Goal: Task Accomplishment & Management: Manage account settings

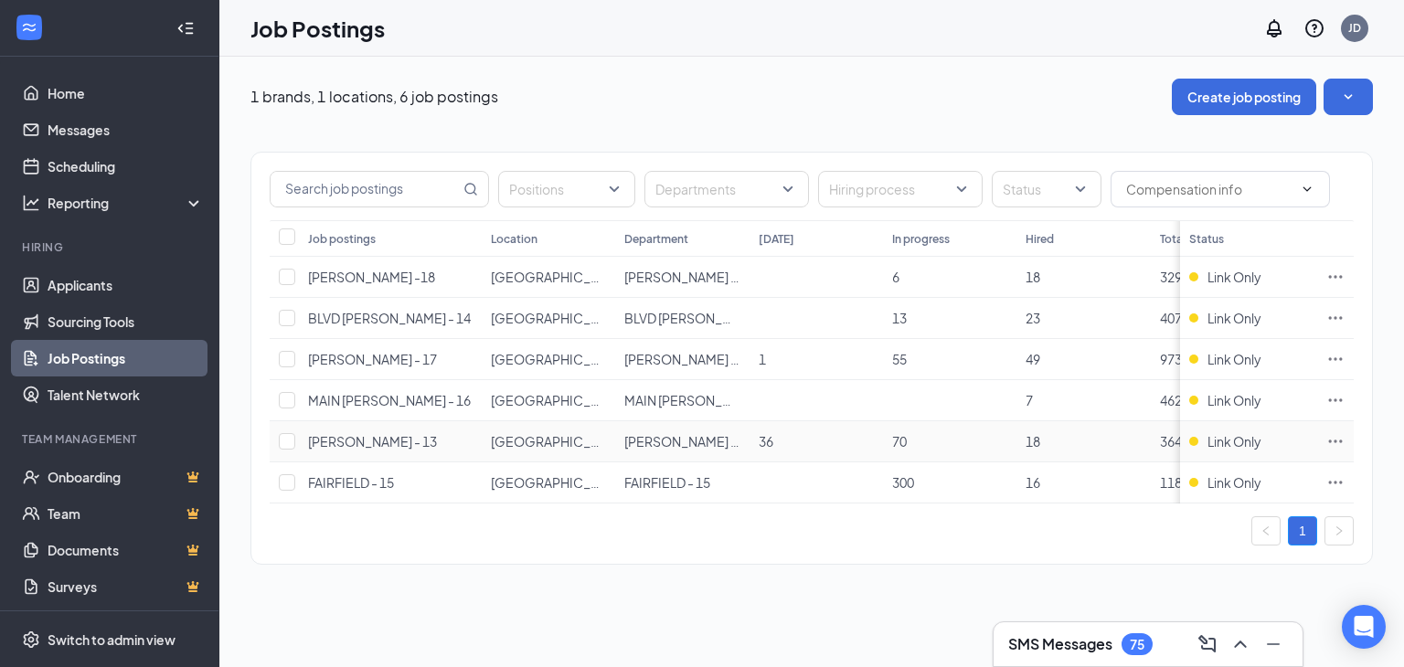
click at [1345, 432] on td at bounding box center [1335, 441] width 37 height 41
click at [1331, 443] on icon "Ellipses" at bounding box center [1335, 441] width 18 height 18
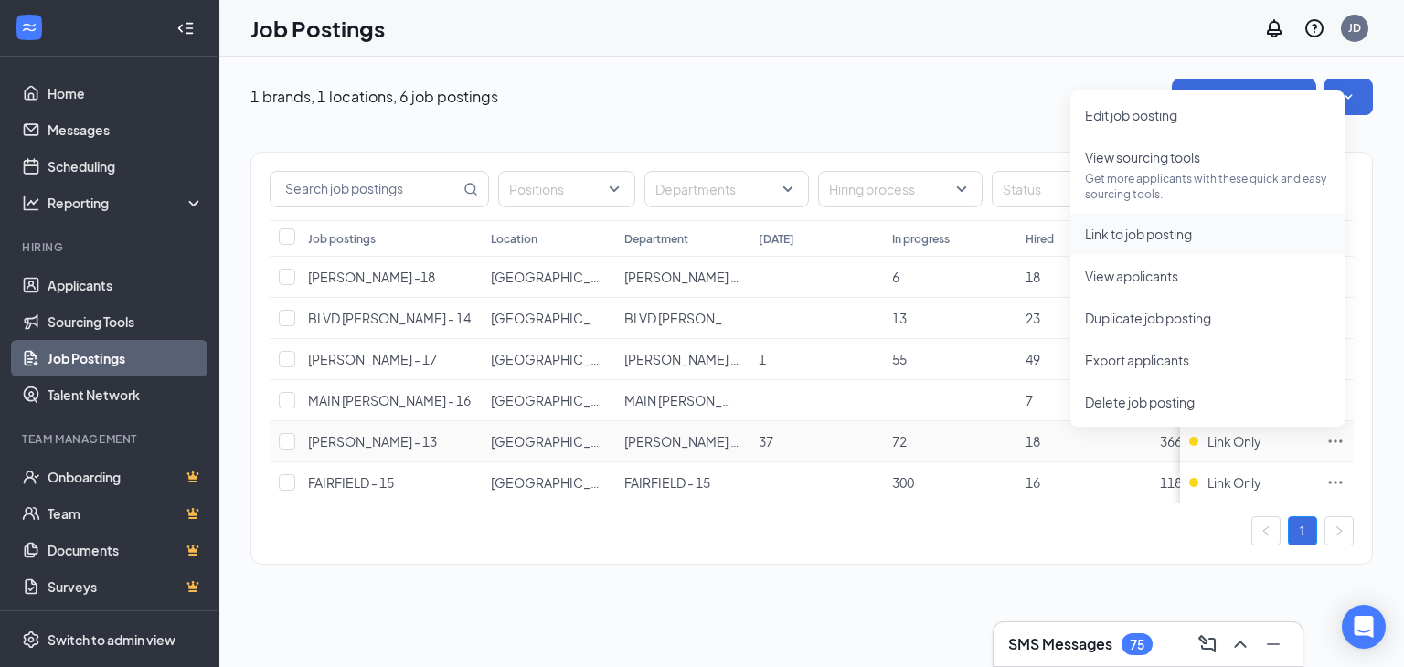
click at [1169, 233] on span "Link to job posting" at bounding box center [1138, 234] width 107 height 16
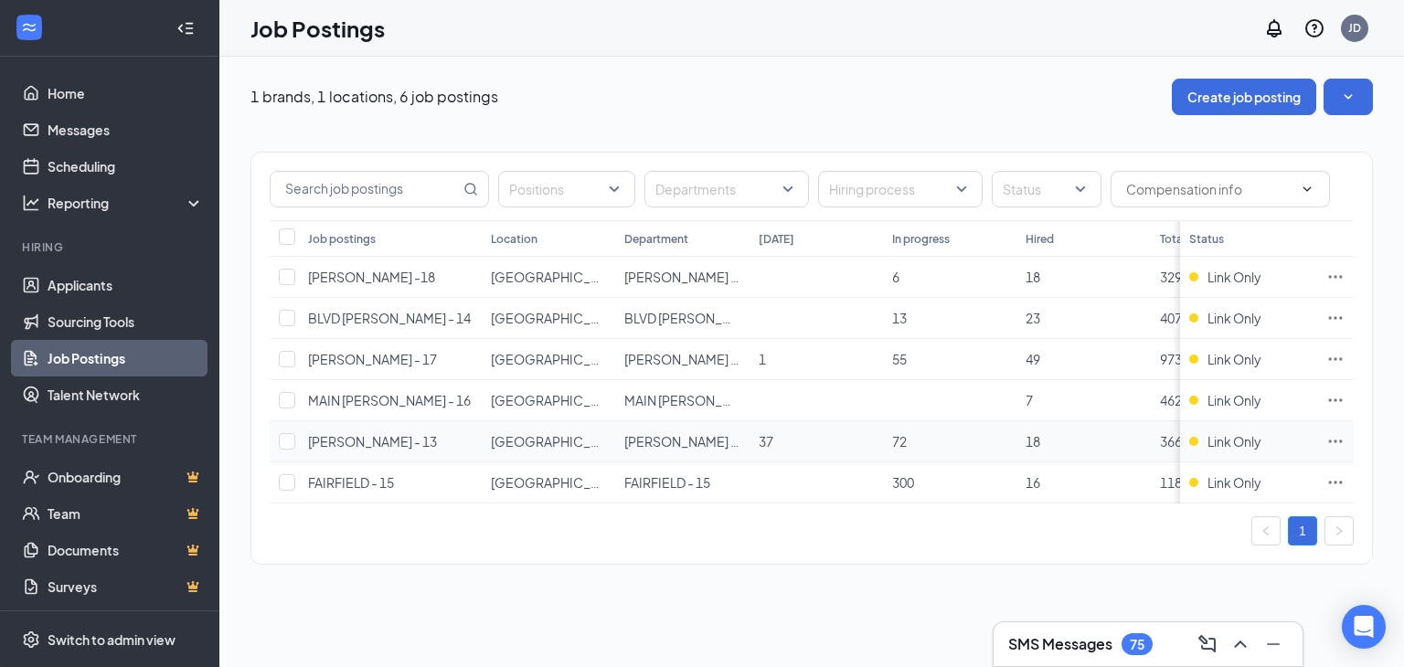
click at [1333, 445] on icon "Ellipses" at bounding box center [1335, 441] width 18 height 18
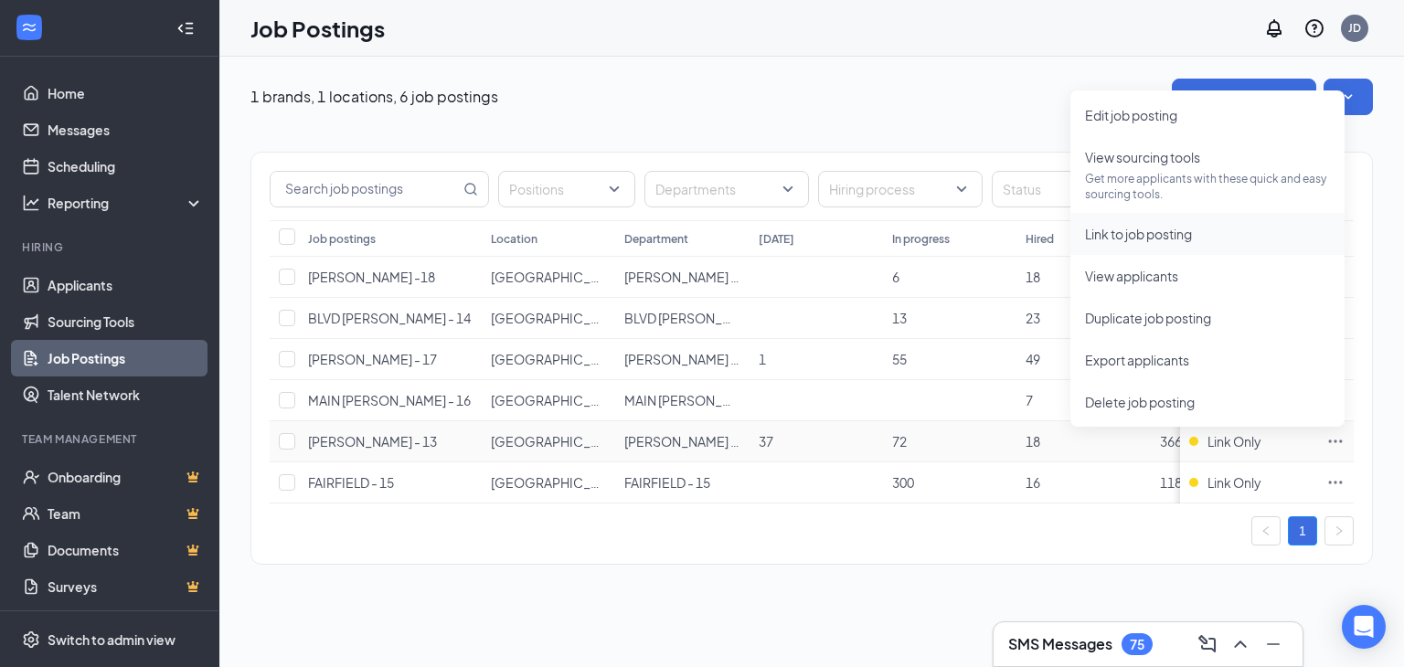
click at [1177, 231] on span "Link to job posting" at bounding box center [1138, 234] width 107 height 16
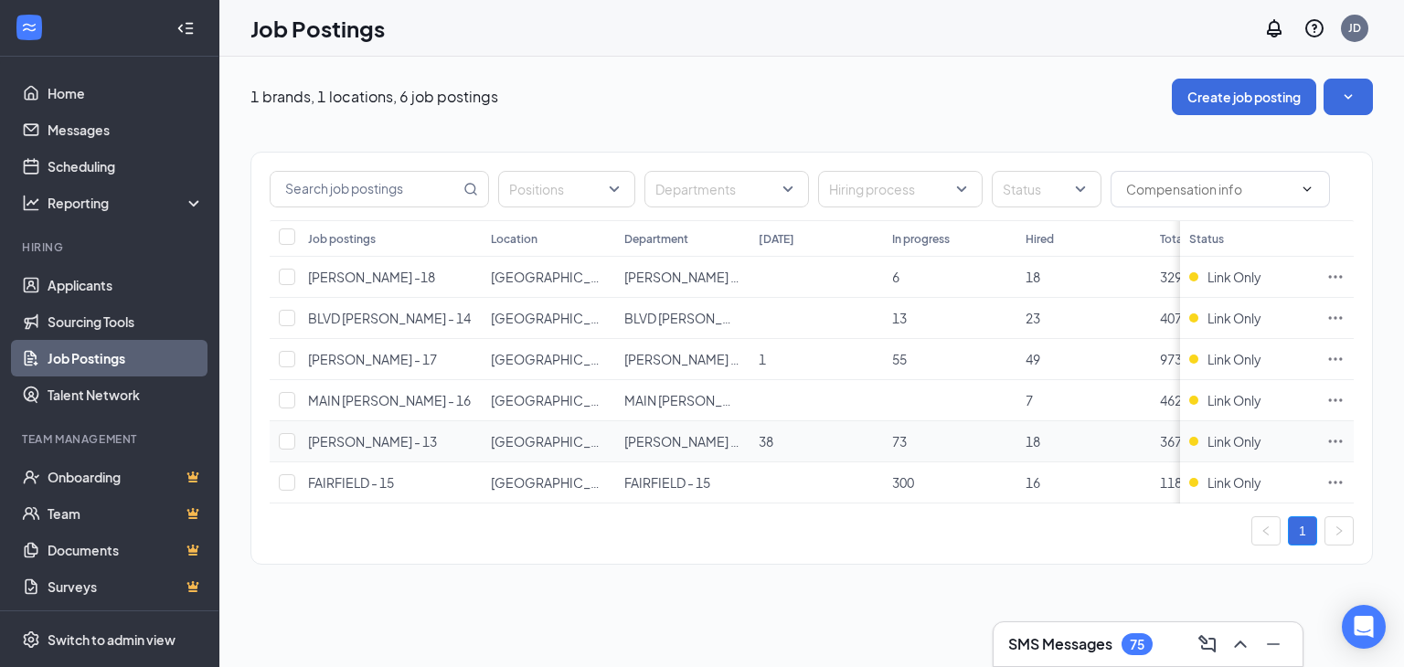
click at [1339, 435] on icon "Ellipses" at bounding box center [1335, 441] width 18 height 18
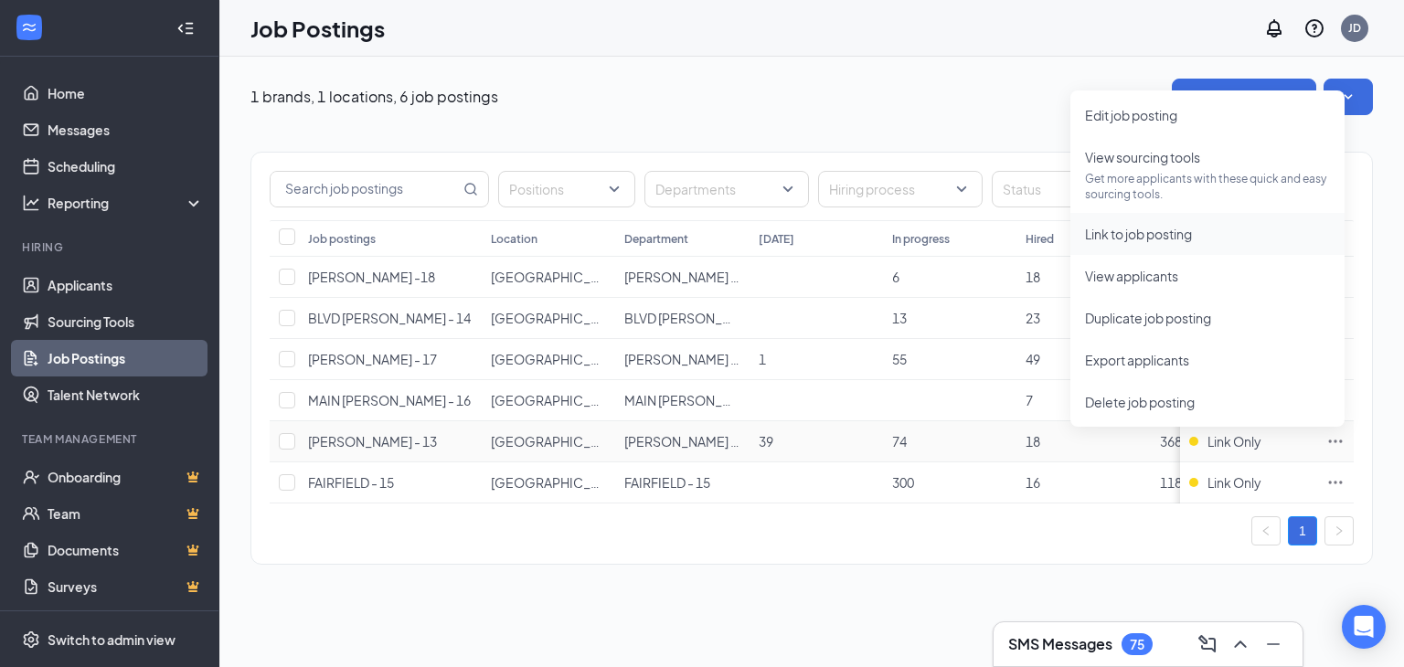
click at [1206, 235] on span "Link to job posting" at bounding box center [1207, 234] width 245 height 20
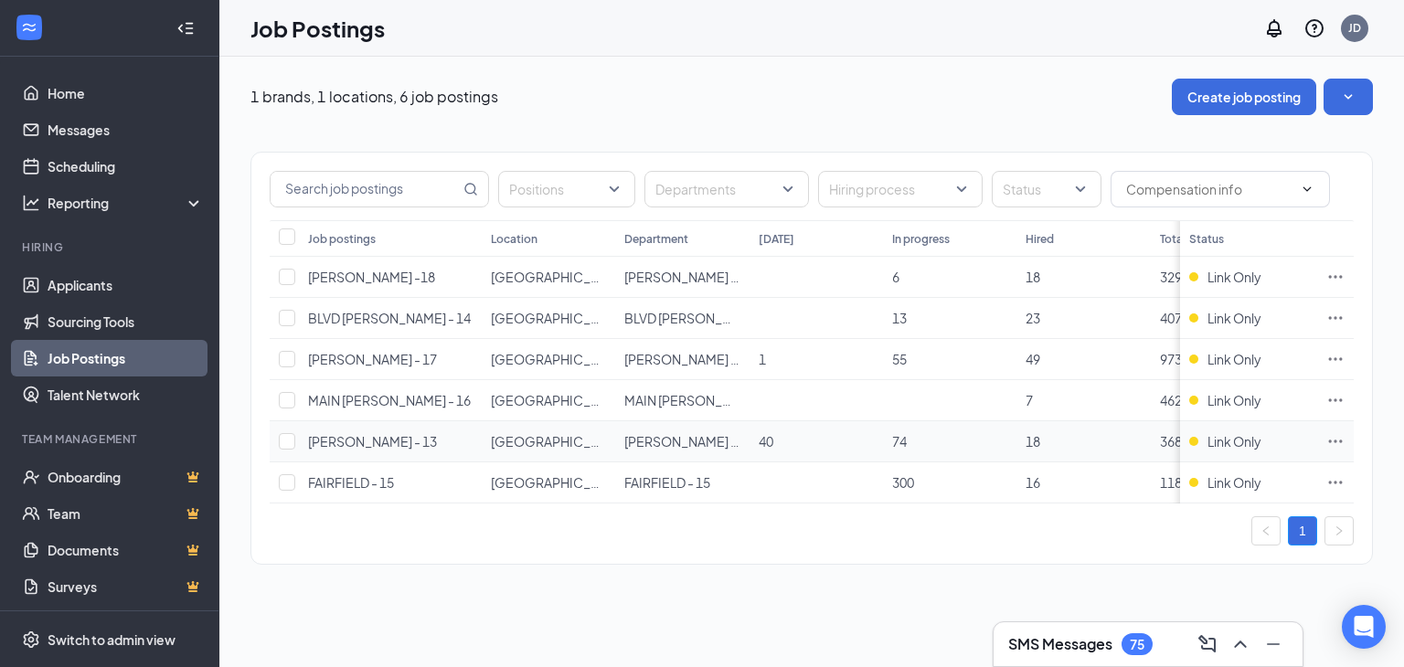
click at [1335, 440] on icon "Ellipses" at bounding box center [1336, 441] width 14 height 3
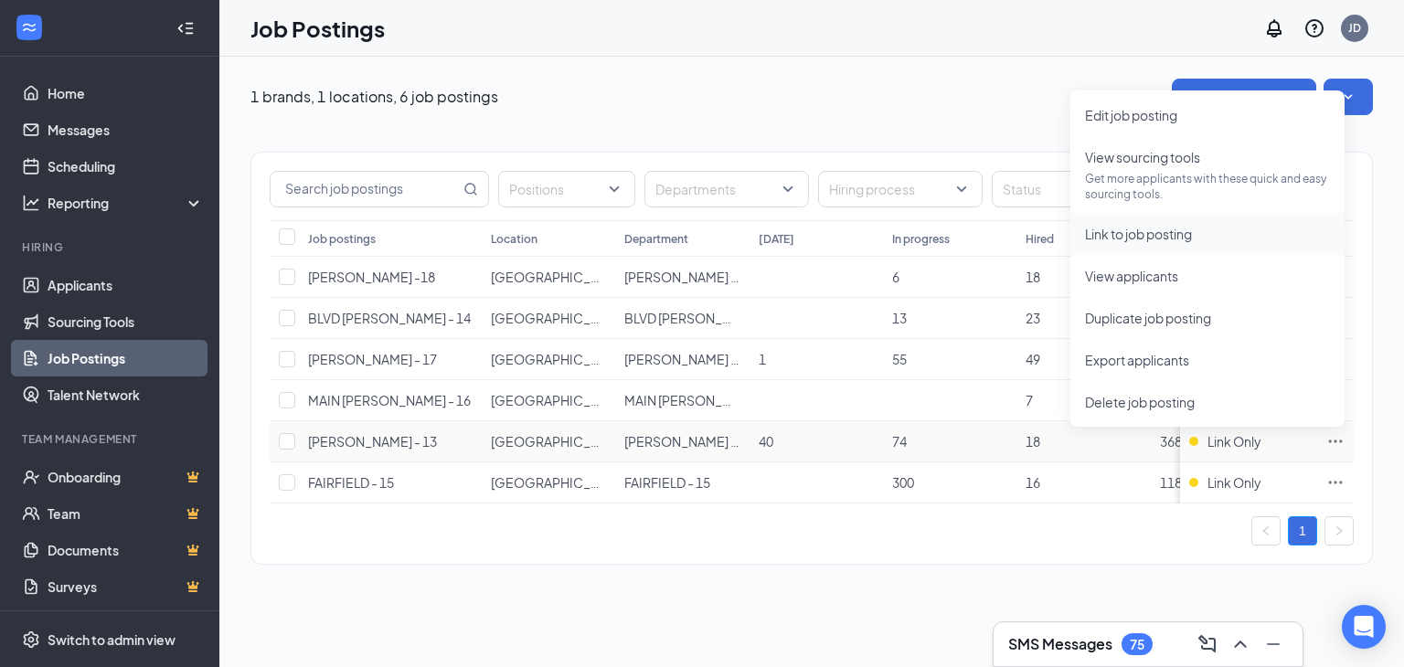
click at [1188, 235] on span "Link to job posting" at bounding box center [1138, 234] width 107 height 16
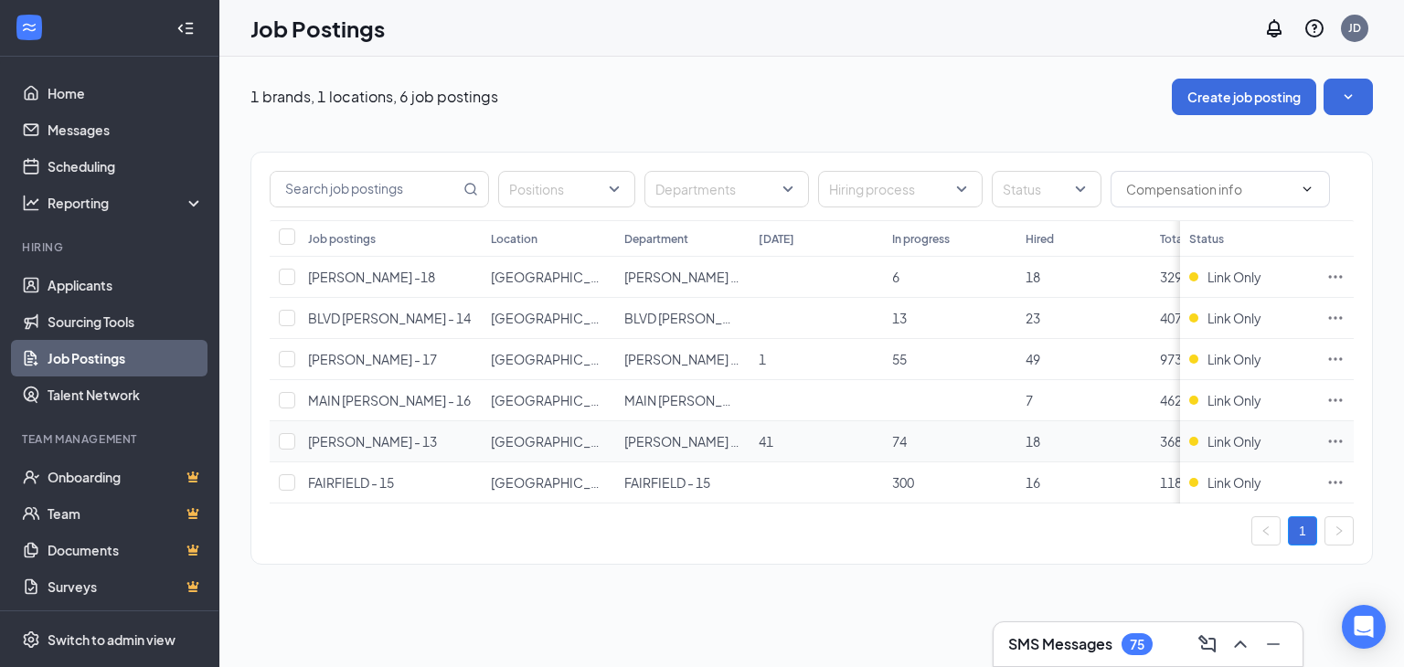
click at [1341, 441] on icon "Ellipses" at bounding box center [1335, 441] width 18 height 18
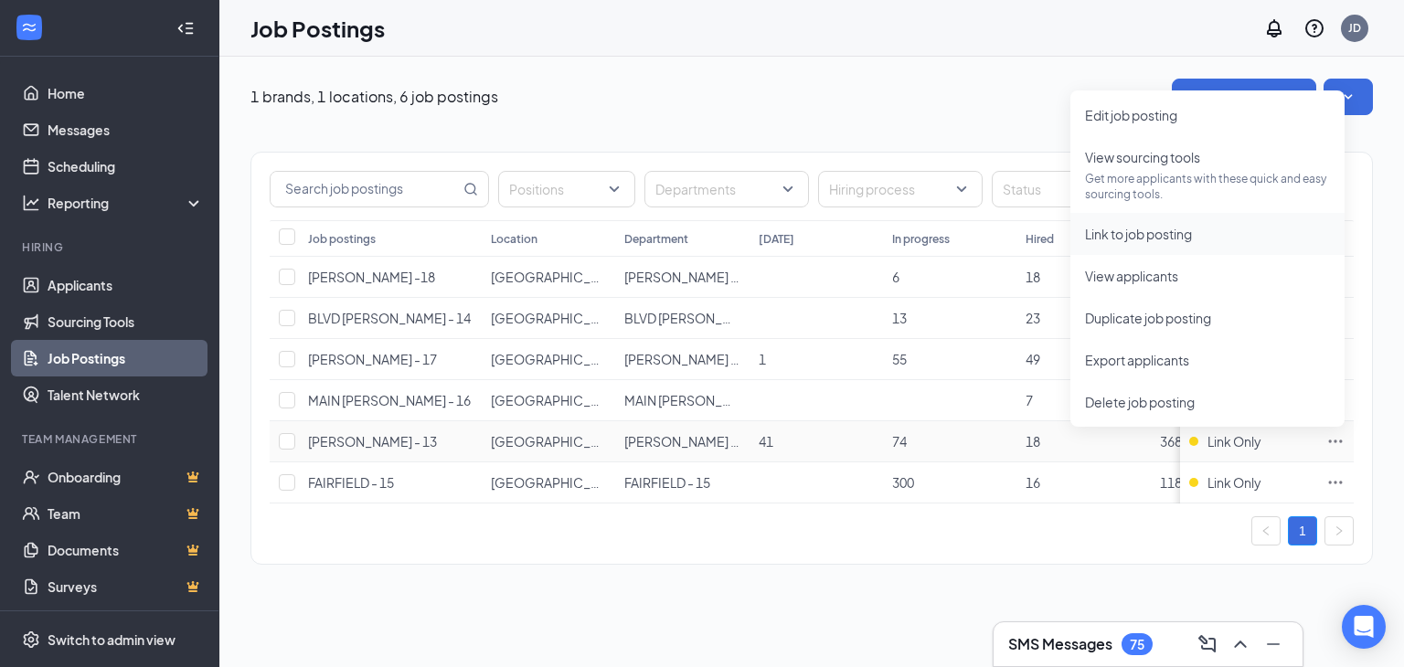
click at [1151, 247] on li "Link to job posting" at bounding box center [1207, 234] width 274 height 42
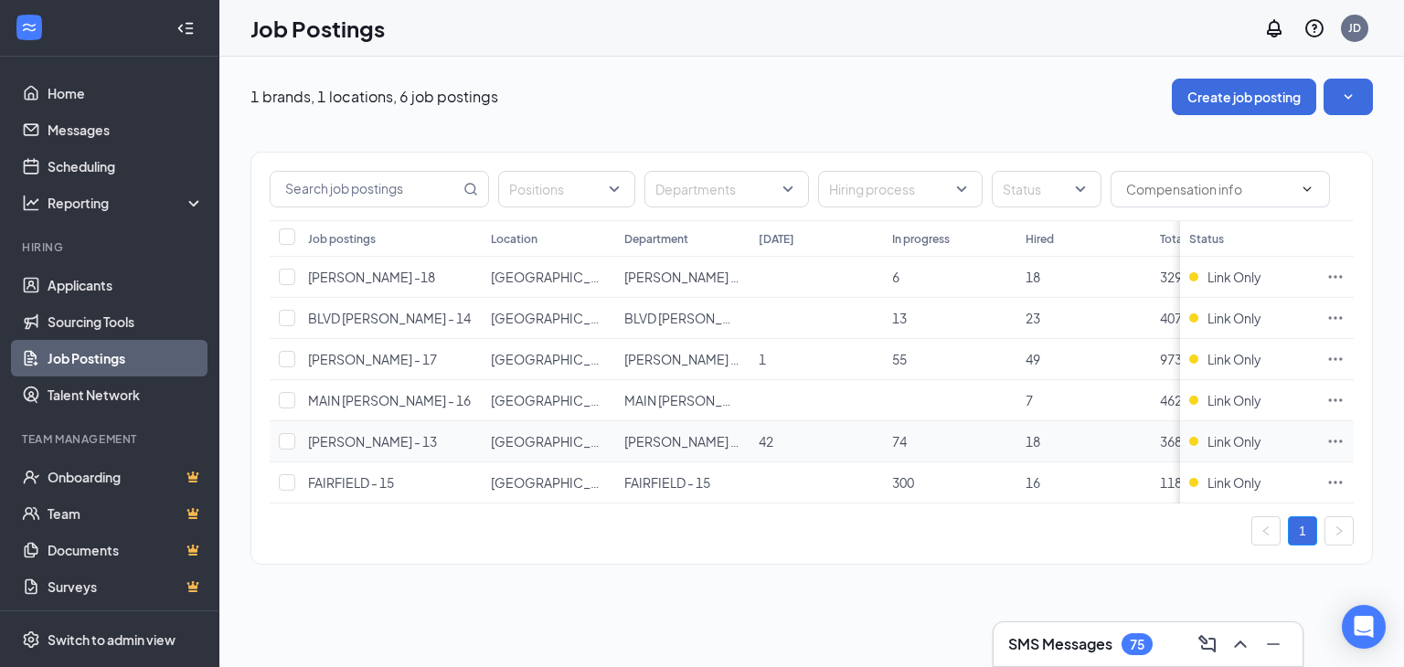
click at [1335, 432] on icon "Ellipses" at bounding box center [1335, 441] width 18 height 18
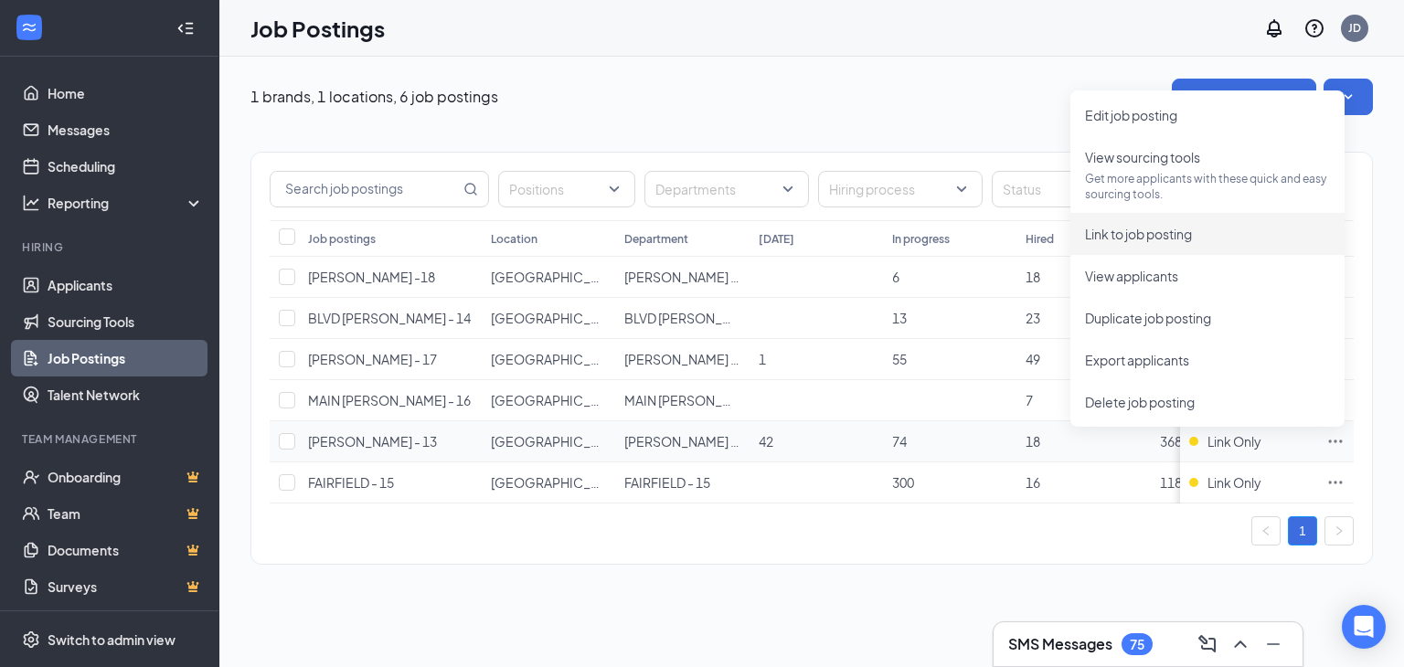
click at [1335, 436] on icon "Ellipses" at bounding box center [1335, 441] width 18 height 18
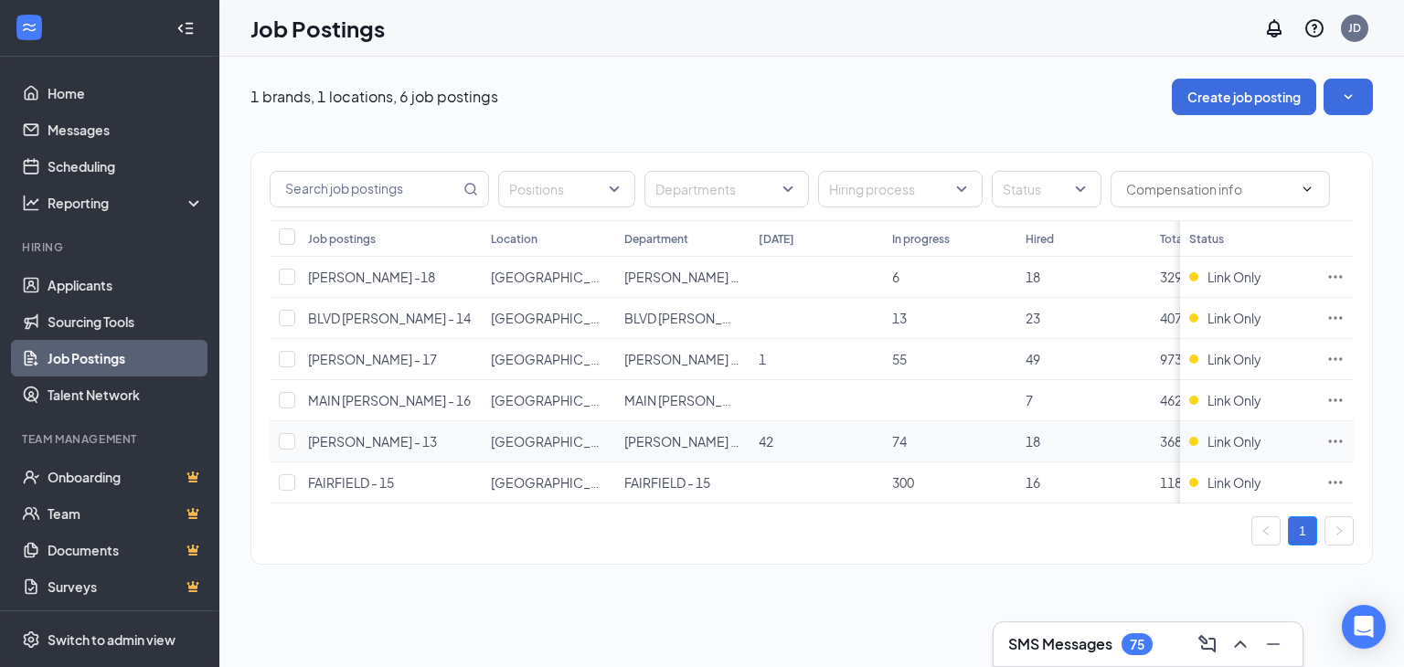
click at [1333, 440] on icon "Ellipses" at bounding box center [1335, 441] width 18 height 18
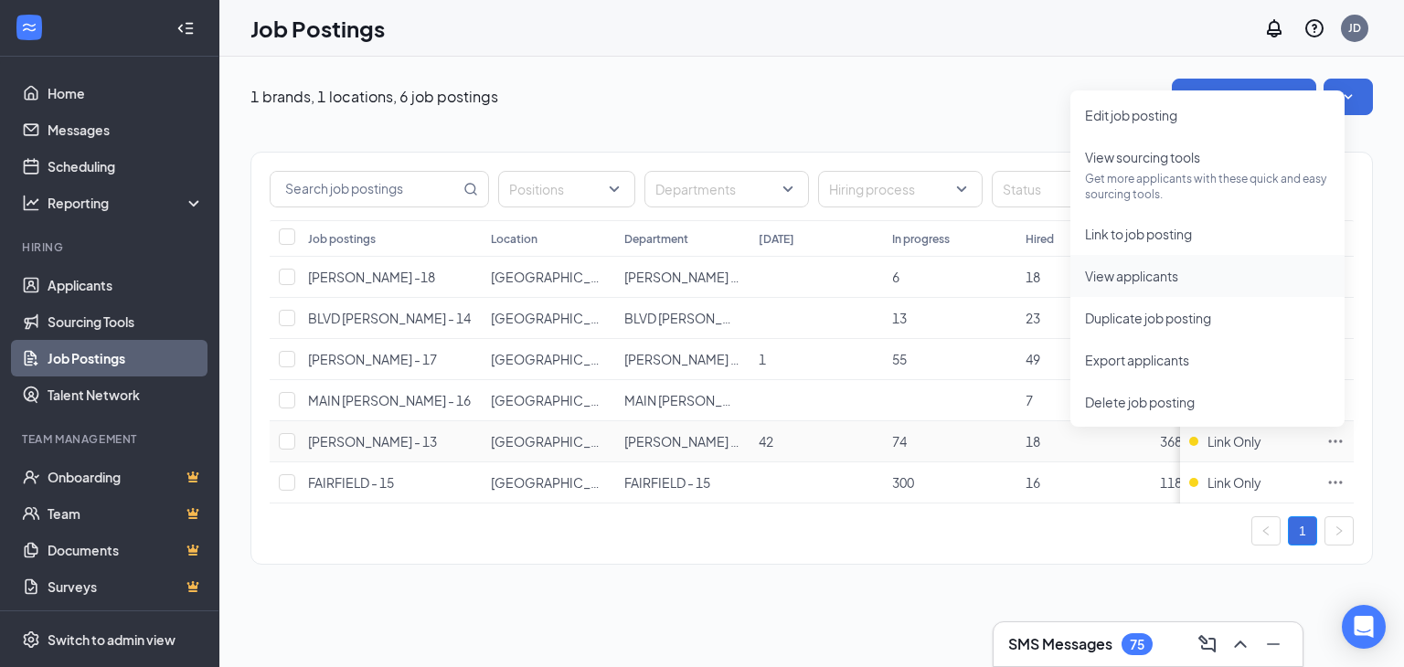
click at [1177, 271] on span "View applicants" at bounding box center [1131, 276] width 93 height 16
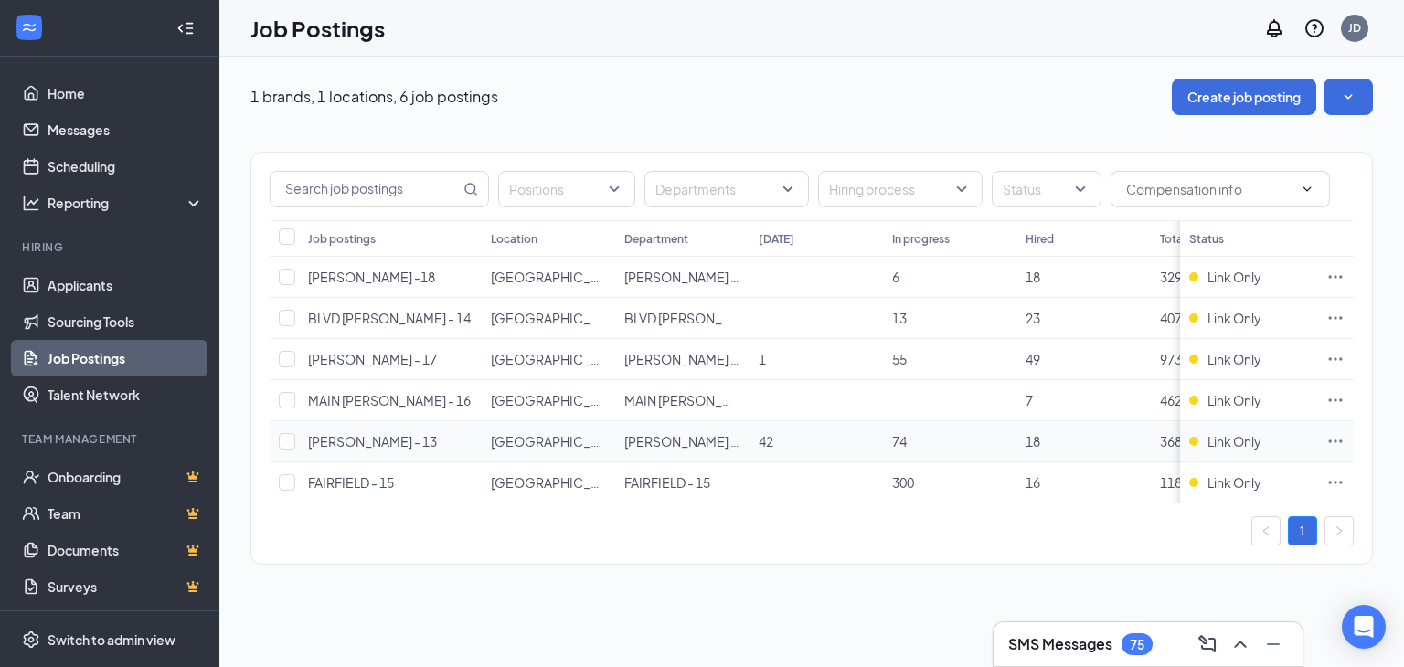
click at [1330, 440] on icon "Ellipses" at bounding box center [1335, 441] width 18 height 18
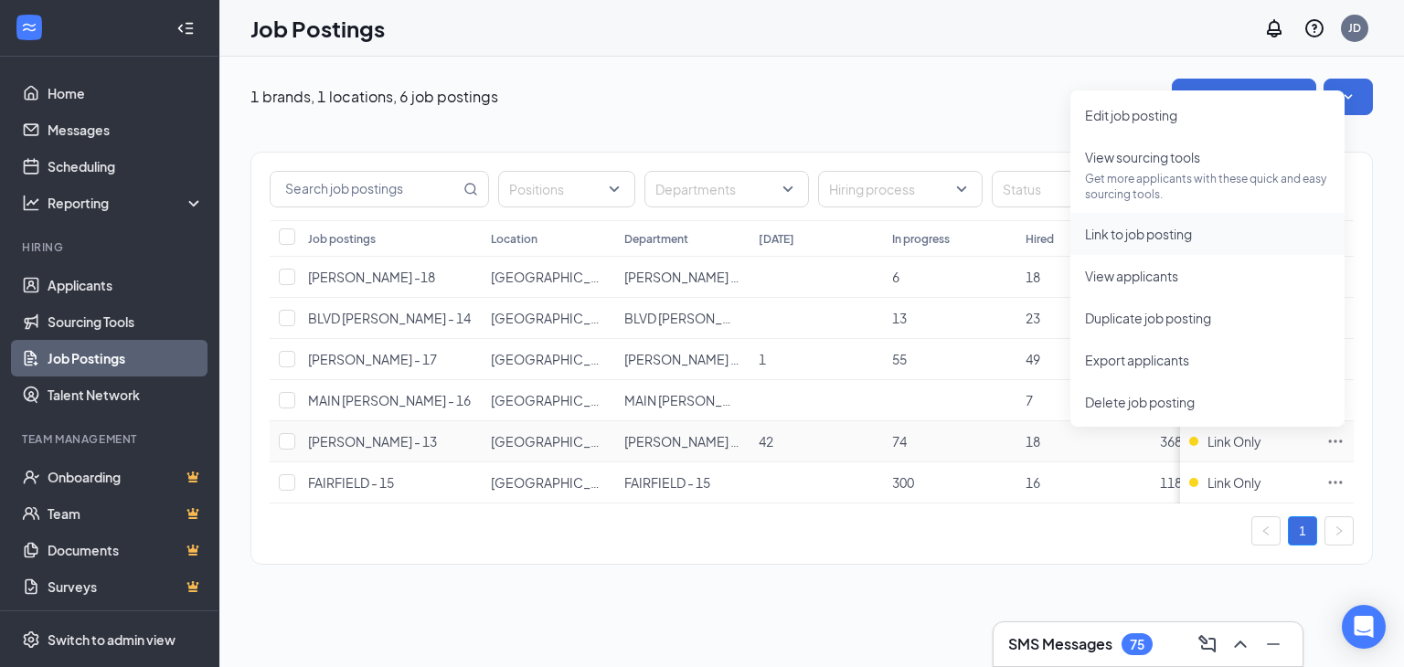
click at [1155, 238] on span "Link to job posting" at bounding box center [1138, 234] width 107 height 16
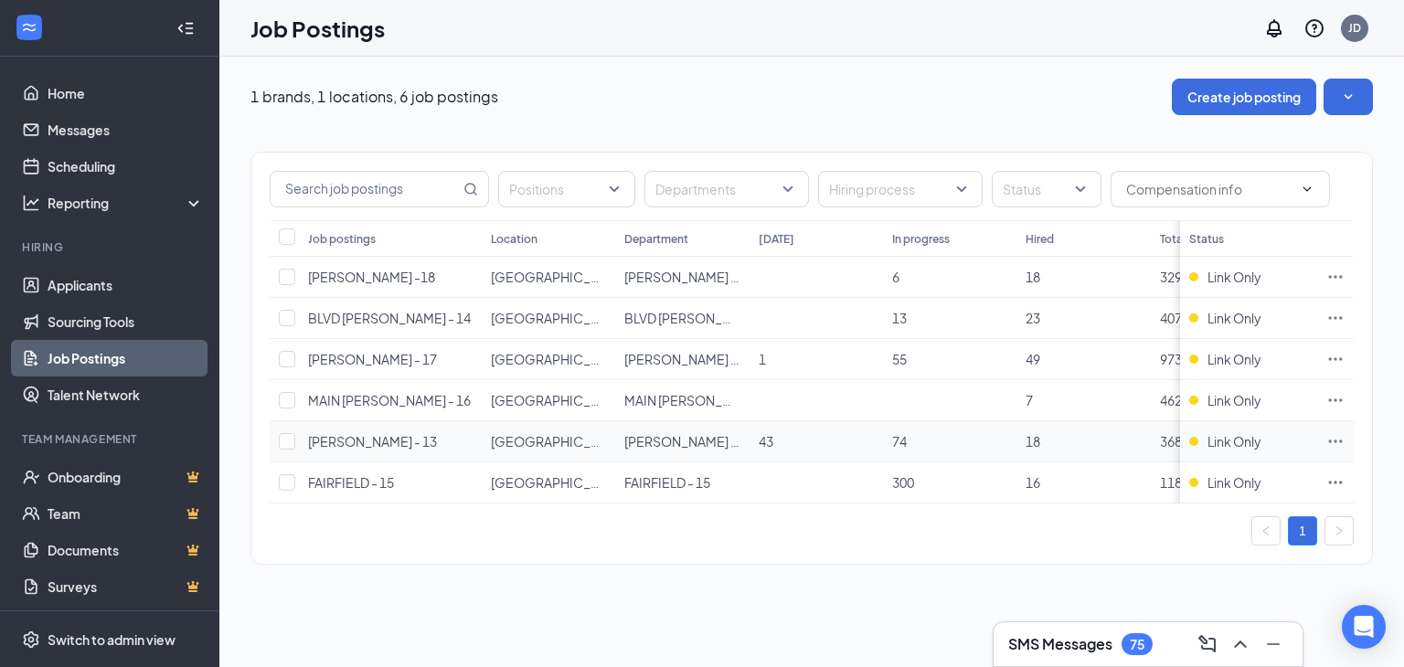
click at [1327, 438] on icon "Ellipses" at bounding box center [1335, 441] width 18 height 18
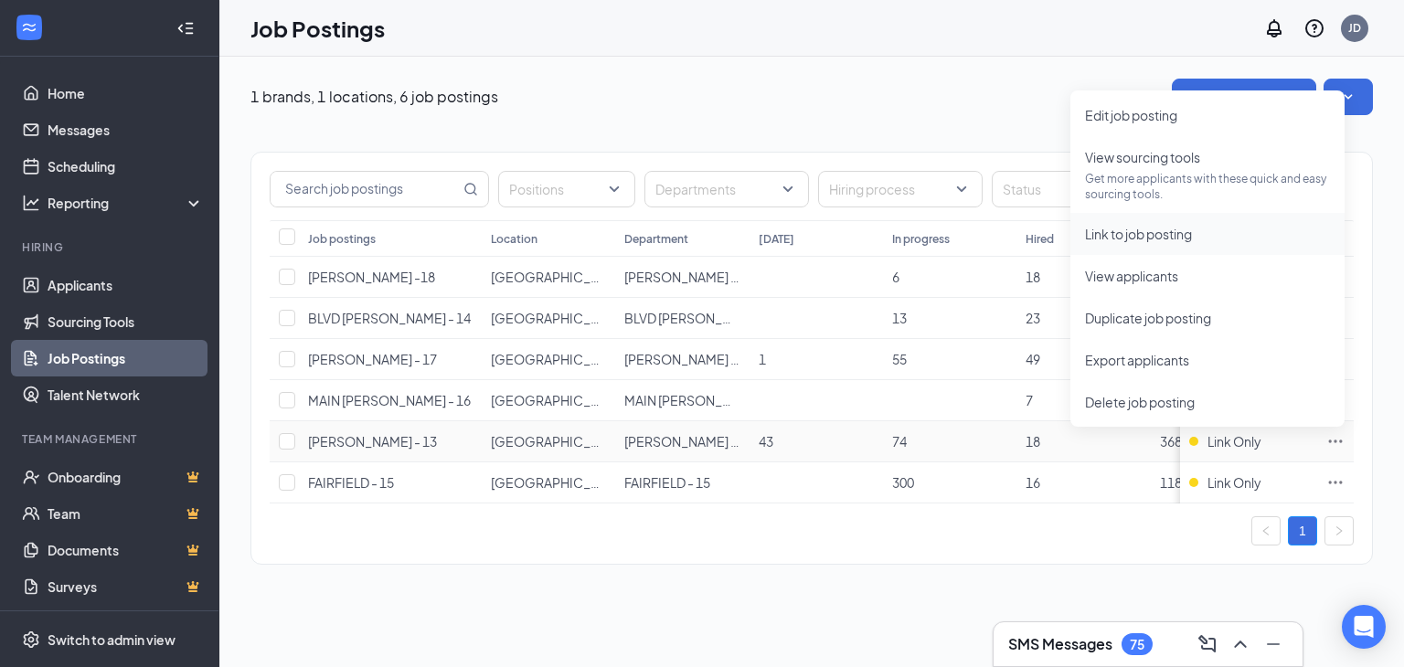
click at [1206, 236] on span "Link to job posting" at bounding box center [1207, 234] width 245 height 20
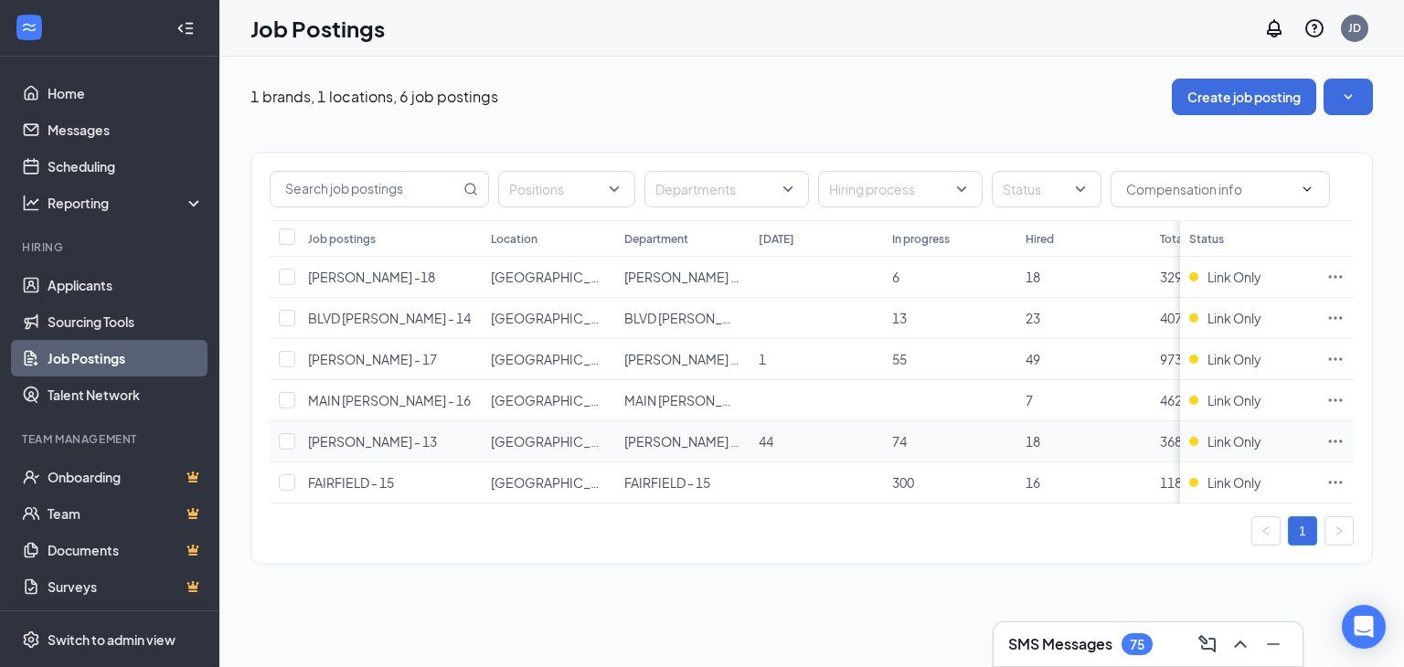
click at [1329, 440] on icon "Ellipses" at bounding box center [1336, 441] width 14 height 3
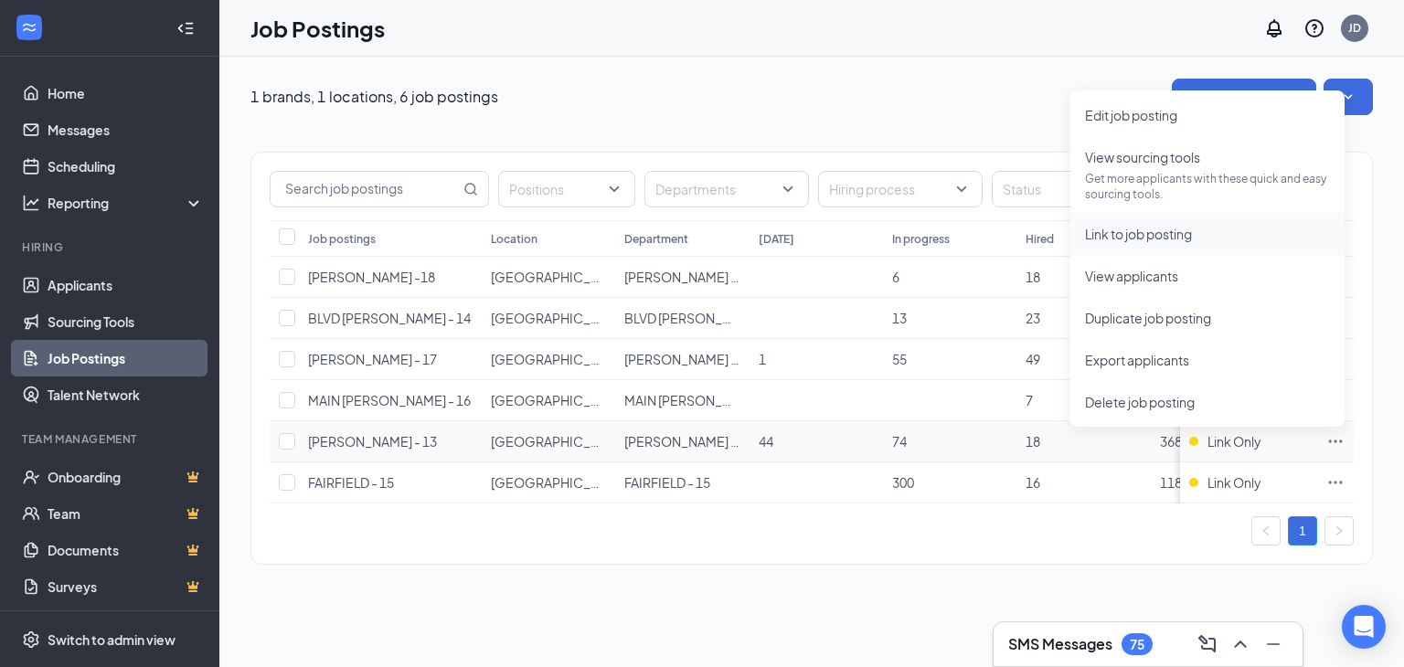
click at [1192, 238] on span "Link to job posting" at bounding box center [1138, 234] width 107 height 16
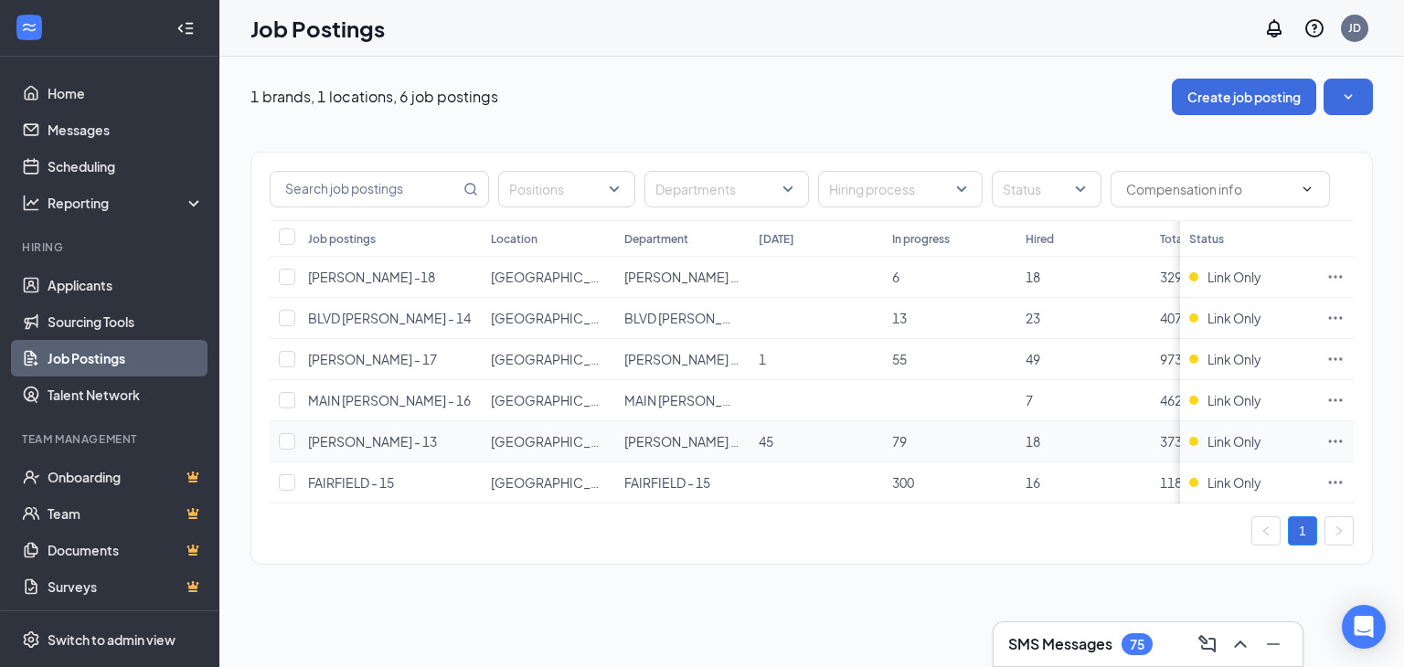
click at [1332, 435] on icon "Ellipses" at bounding box center [1335, 441] width 18 height 18
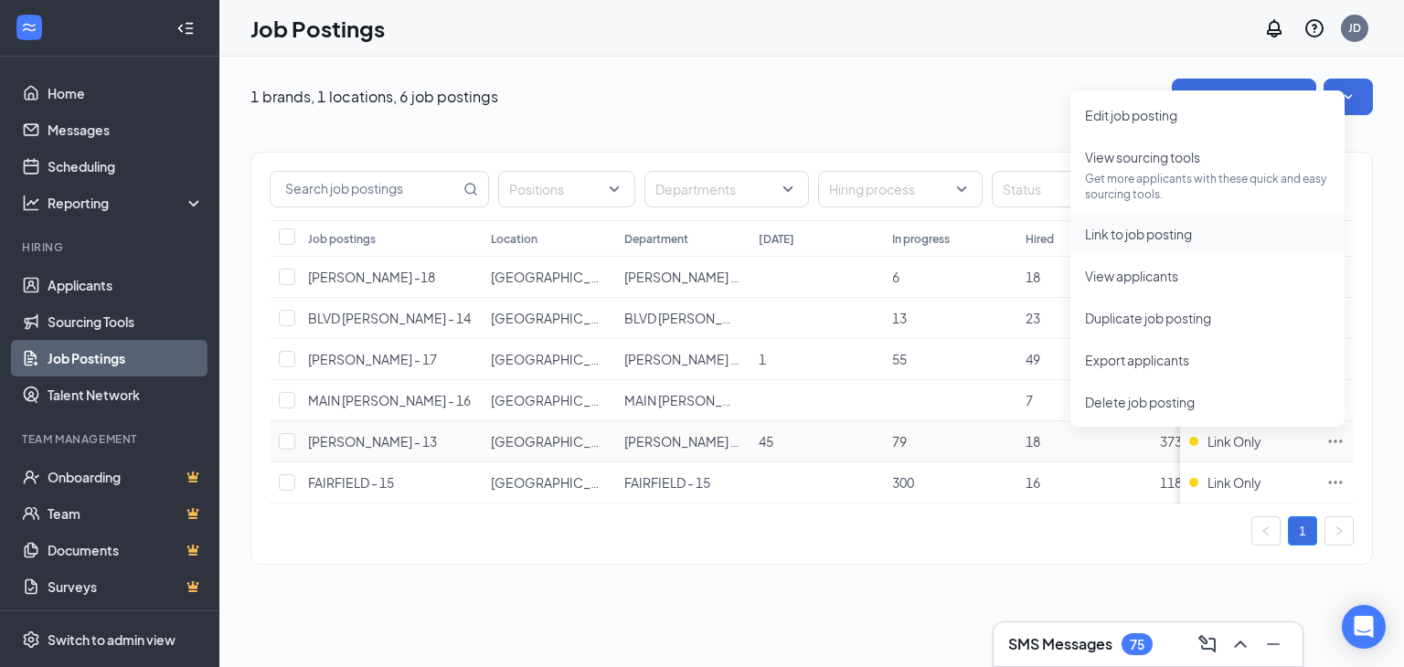
click at [1149, 236] on span "Link to job posting" at bounding box center [1138, 234] width 107 height 16
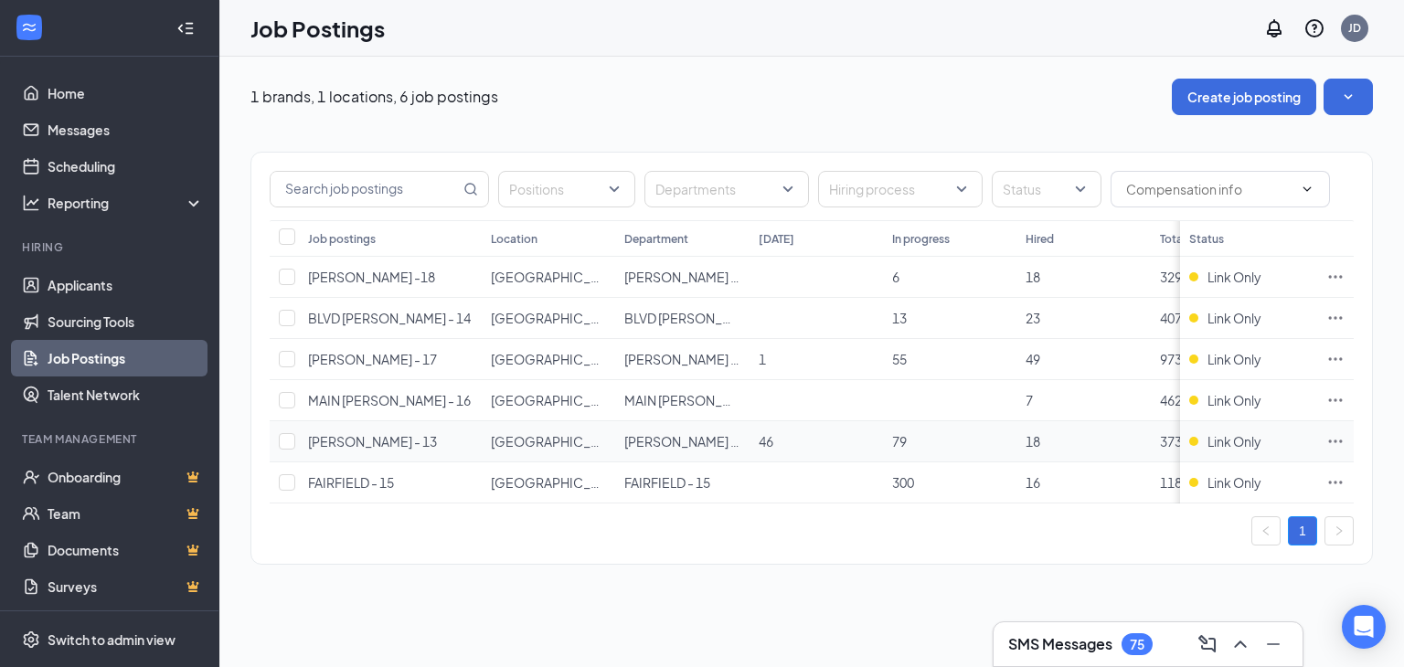
click at [1329, 440] on icon "Ellipses" at bounding box center [1336, 441] width 14 height 3
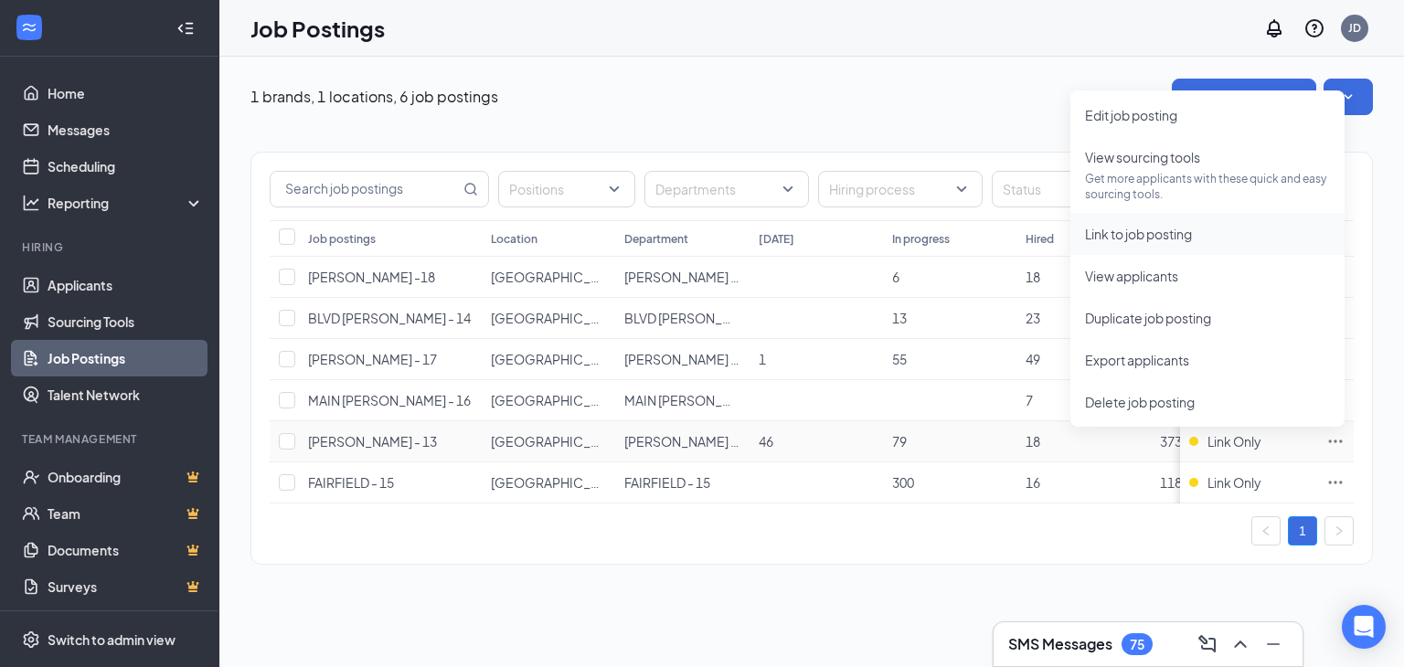
click at [1161, 235] on span "Link to job posting" at bounding box center [1138, 234] width 107 height 16
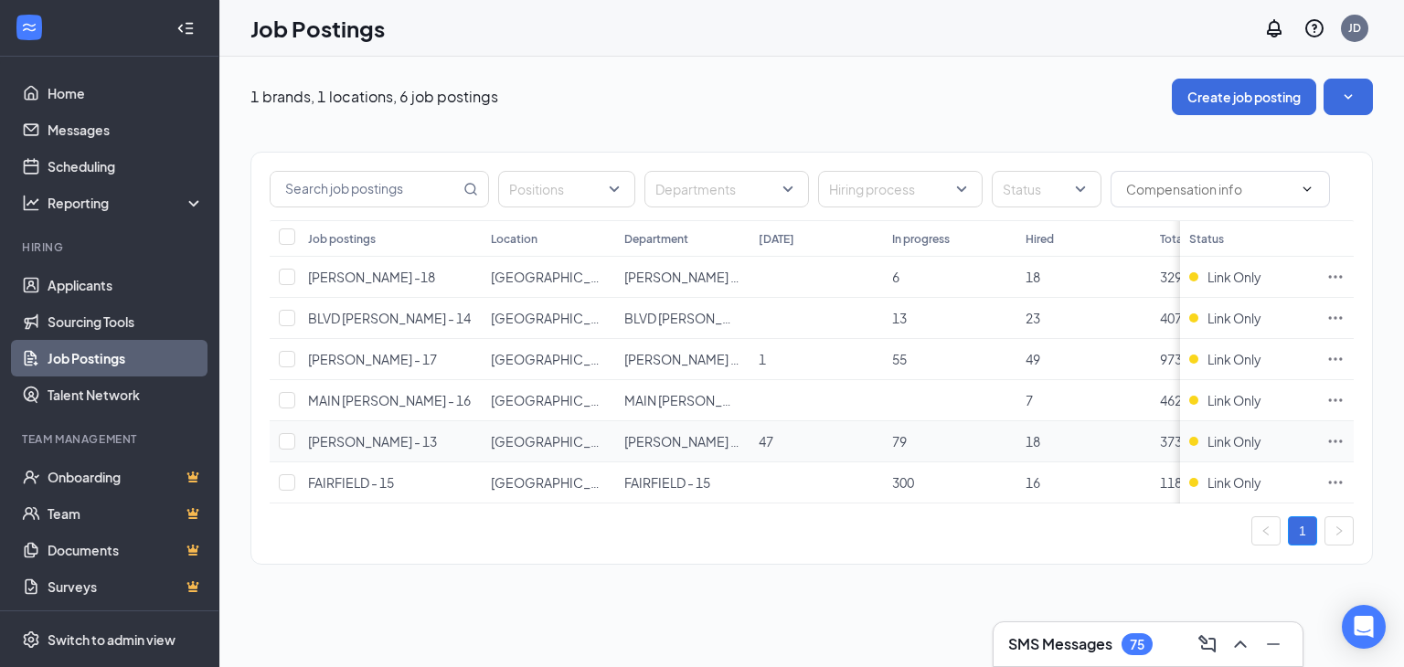
click at [1351, 440] on td at bounding box center [1335, 441] width 37 height 41
click at [1339, 437] on icon "Ellipses" at bounding box center [1335, 441] width 18 height 18
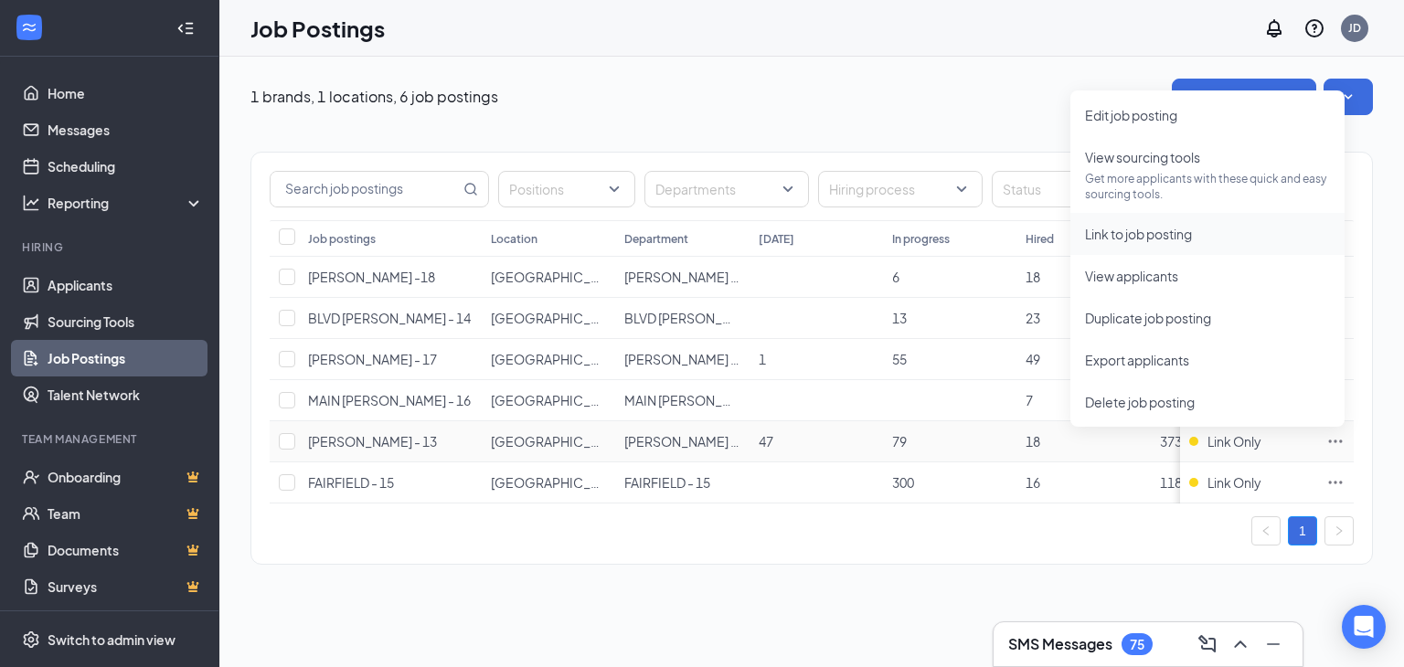
click at [1169, 238] on span "Link to job posting" at bounding box center [1138, 234] width 107 height 16
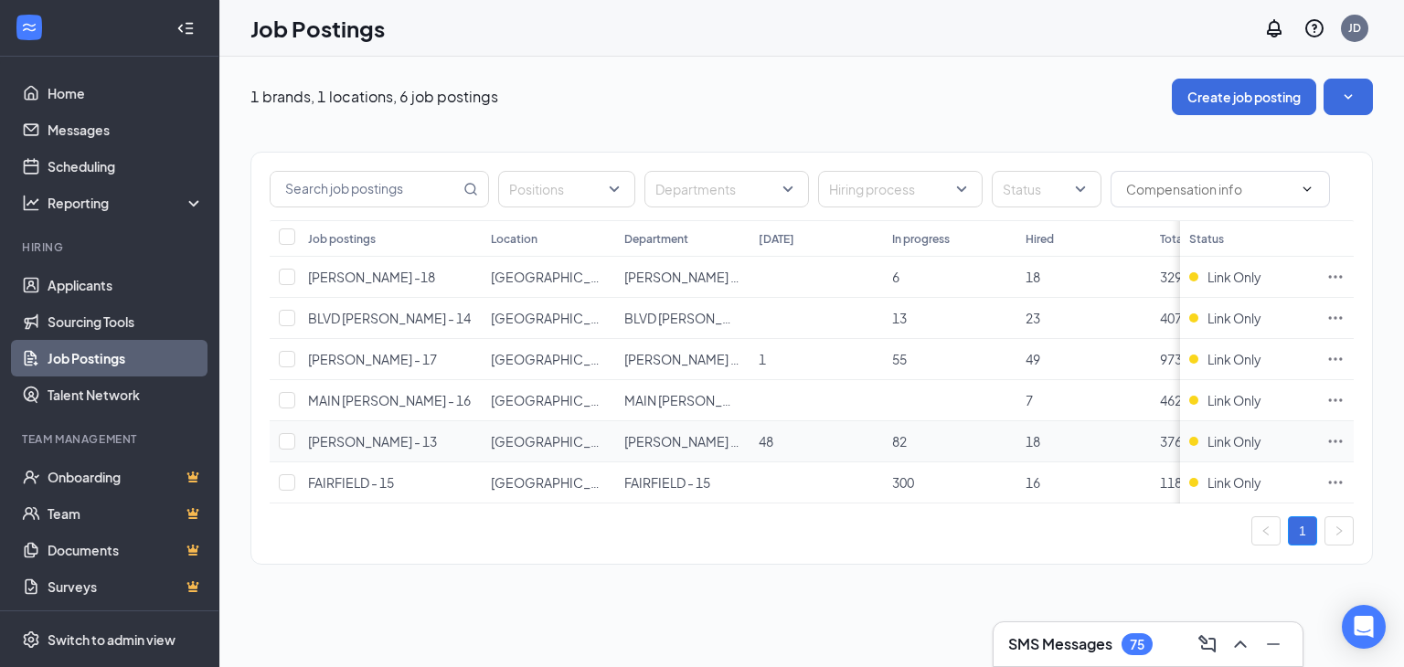
click at [1334, 436] on icon "Ellipses" at bounding box center [1335, 441] width 18 height 18
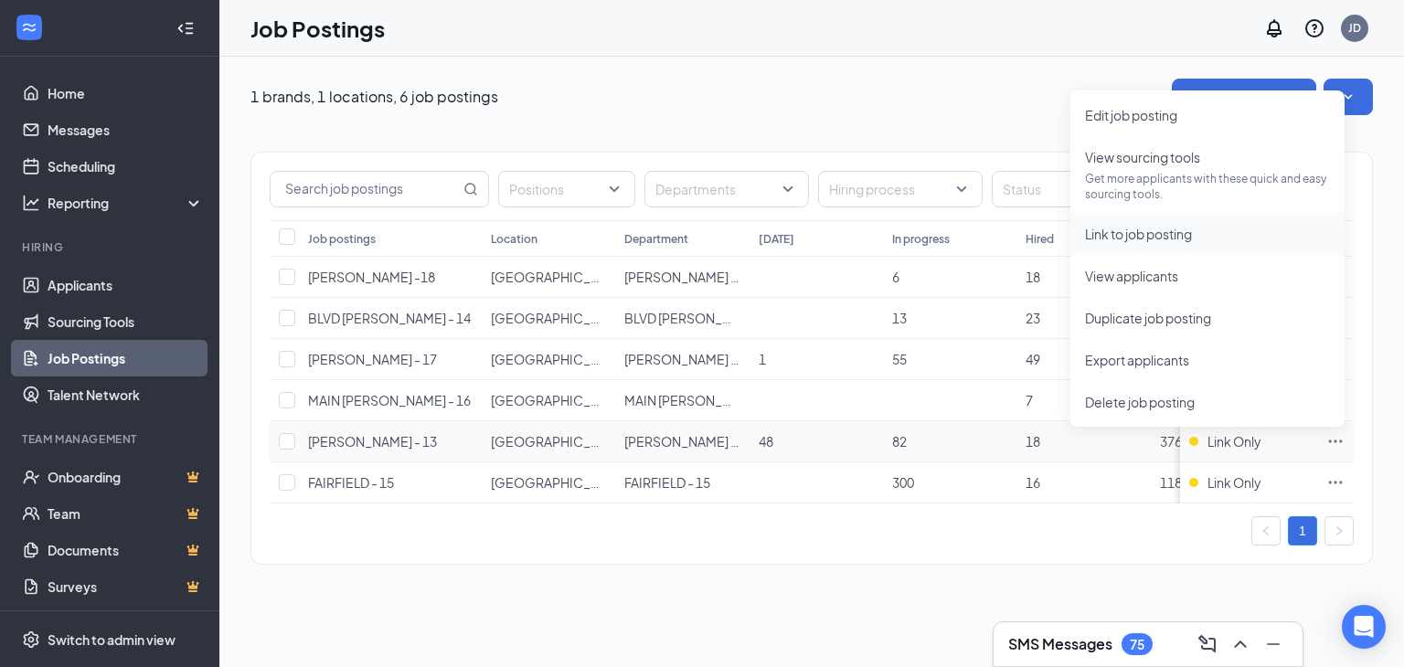
click at [1144, 241] on span "Link to job posting" at bounding box center [1207, 234] width 245 height 20
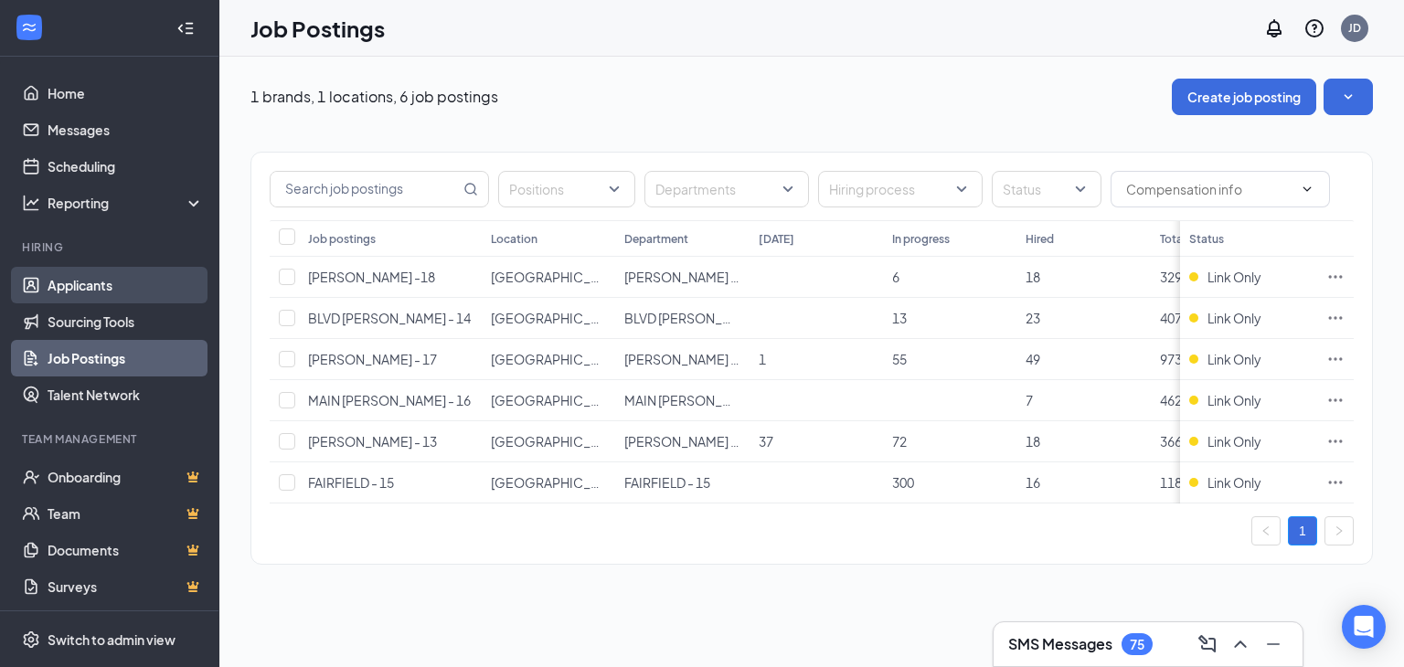
click at [163, 275] on link "Applicants" at bounding box center [126, 285] width 156 height 37
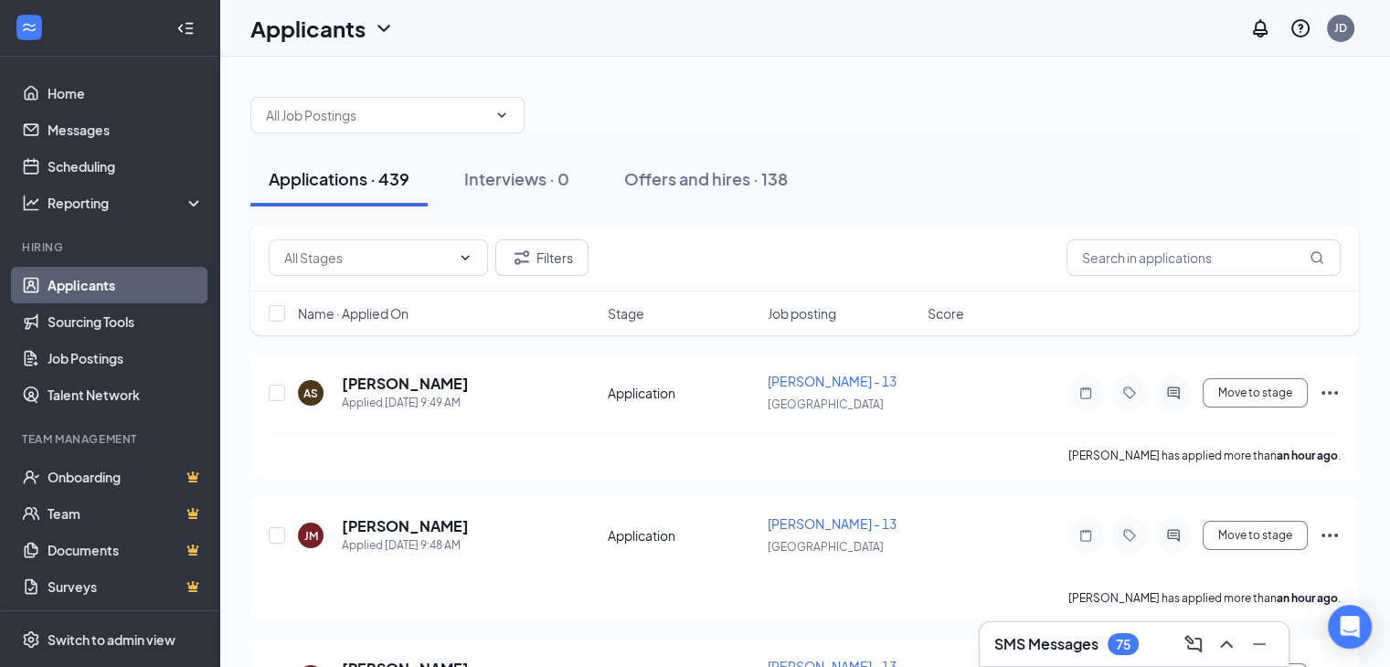
click at [756, 19] on div "Applicants JD" at bounding box center [804, 28] width 1171 height 57
click at [499, 110] on icon "ChevronDown" at bounding box center [501, 115] width 15 height 15
click at [417, 149] on div "Applications · 439 Interviews · 0 Offers and hires · 138" at bounding box center [804, 178] width 1108 height 91
click at [418, 129] on span at bounding box center [387, 115] width 274 height 37
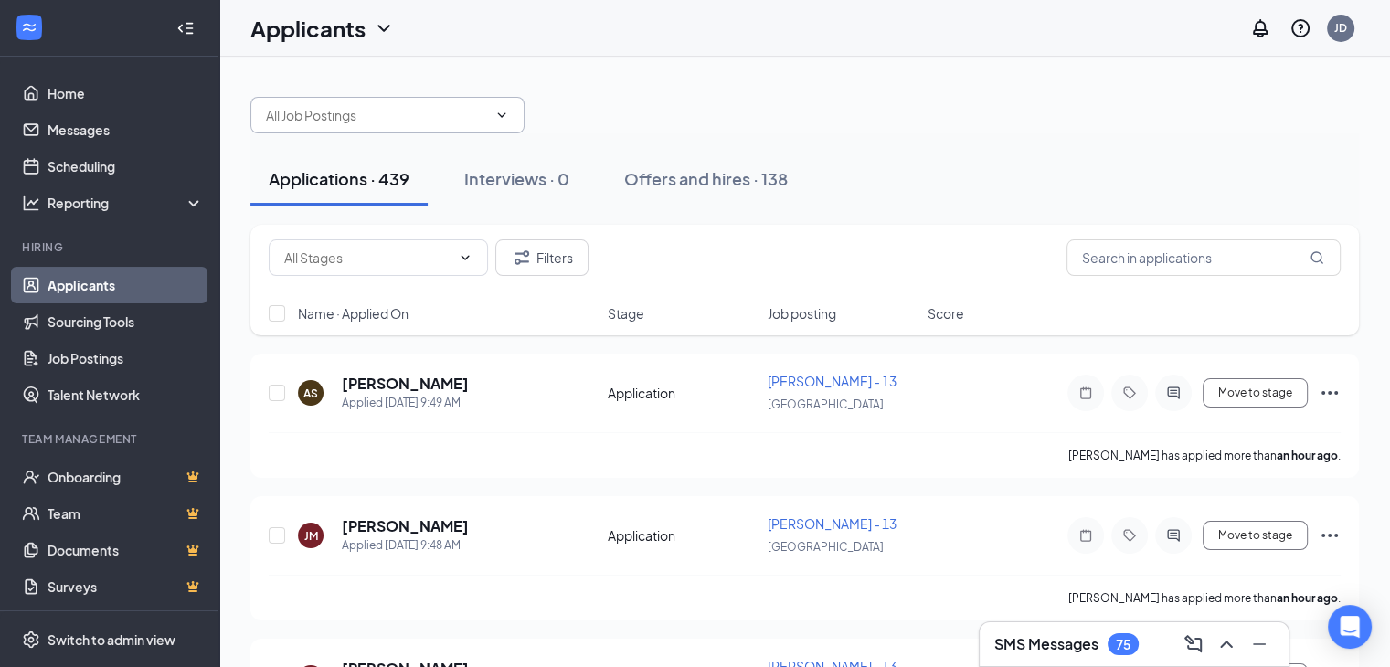
click at [424, 114] on input "text" at bounding box center [376, 115] width 221 height 20
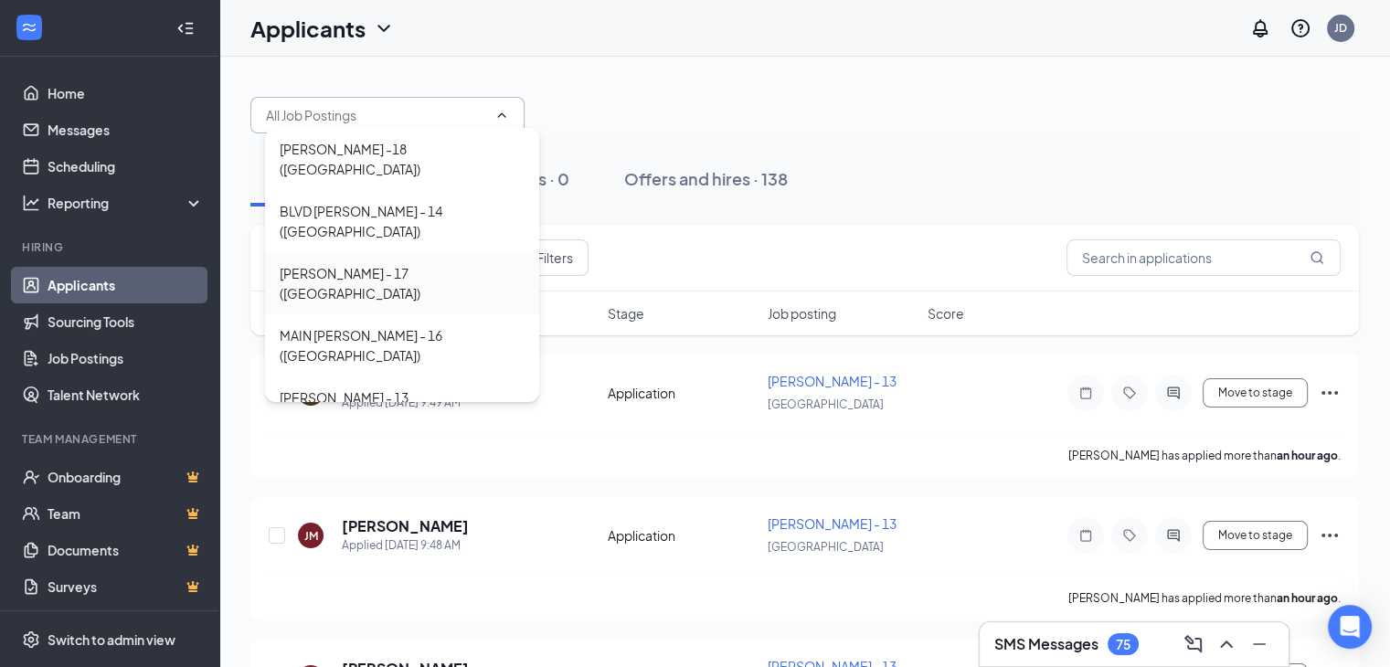
click at [434, 263] on div "HARRISON - 17 (USA)" at bounding box center [402, 283] width 245 height 40
type input "HARRISON - 17 (USA)"
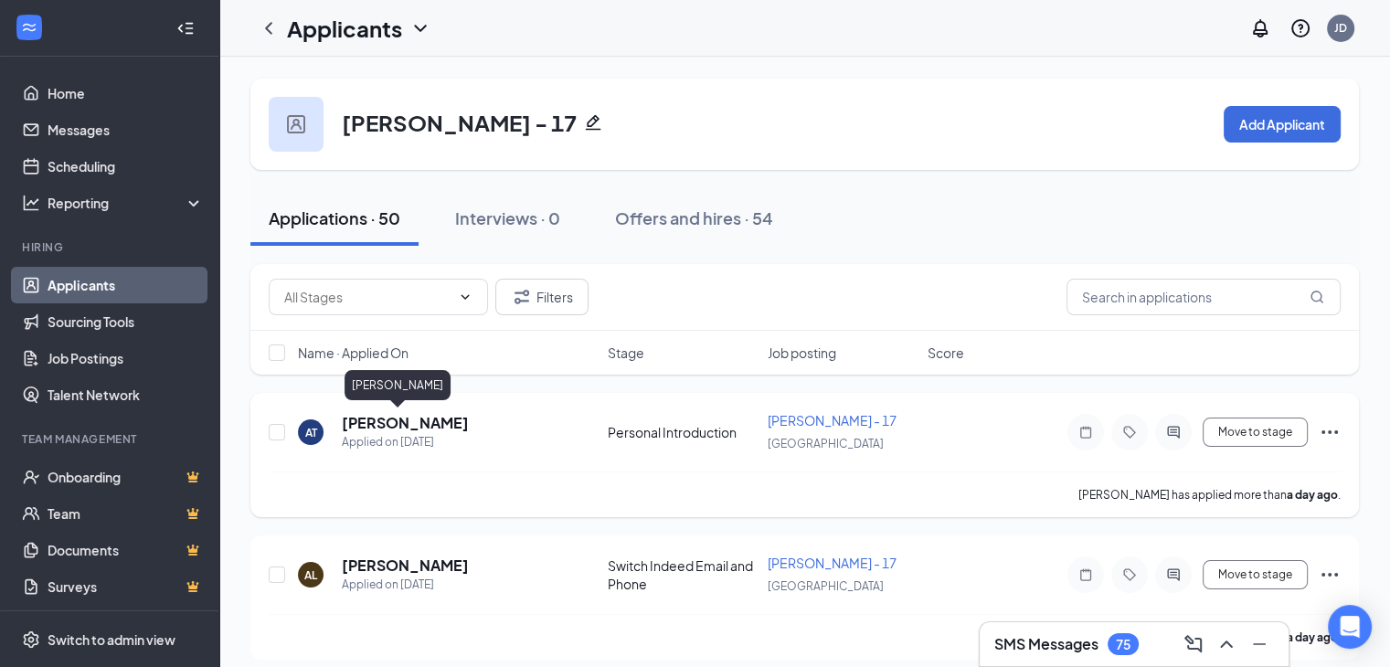
click at [391, 418] on h5 "Ali Tahash" at bounding box center [405, 423] width 127 height 20
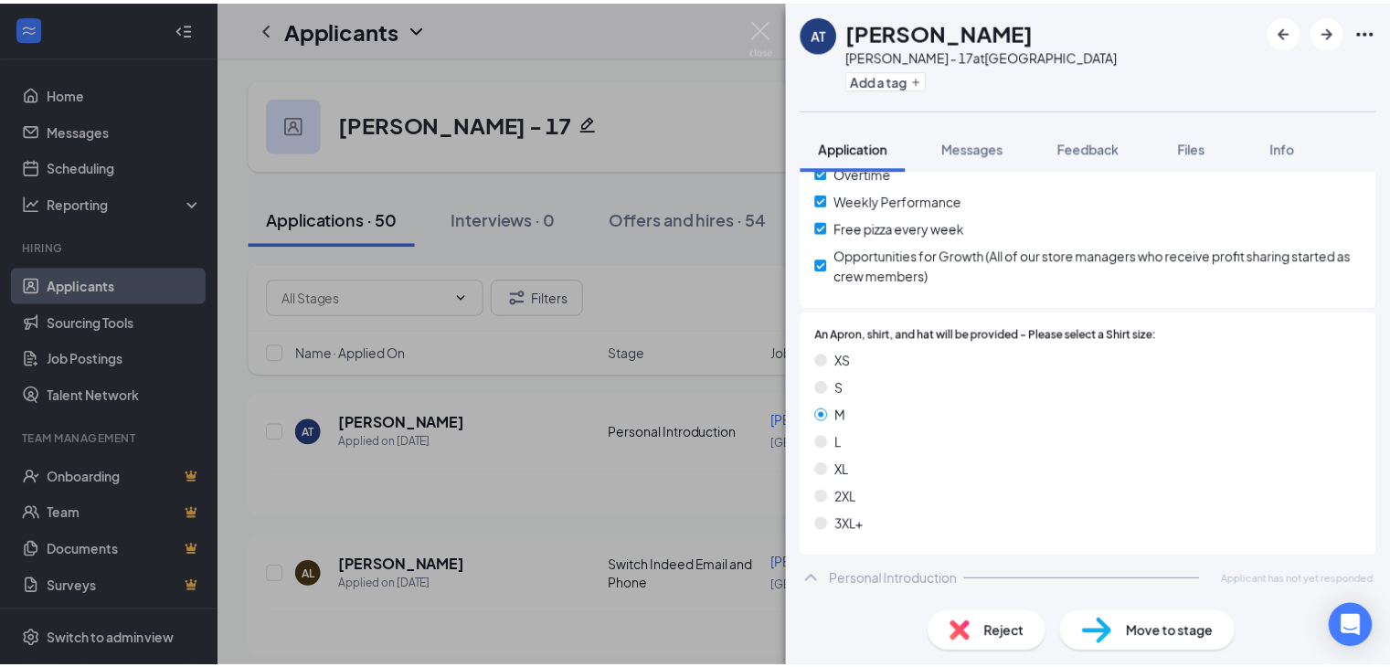
scroll to position [1550, 0]
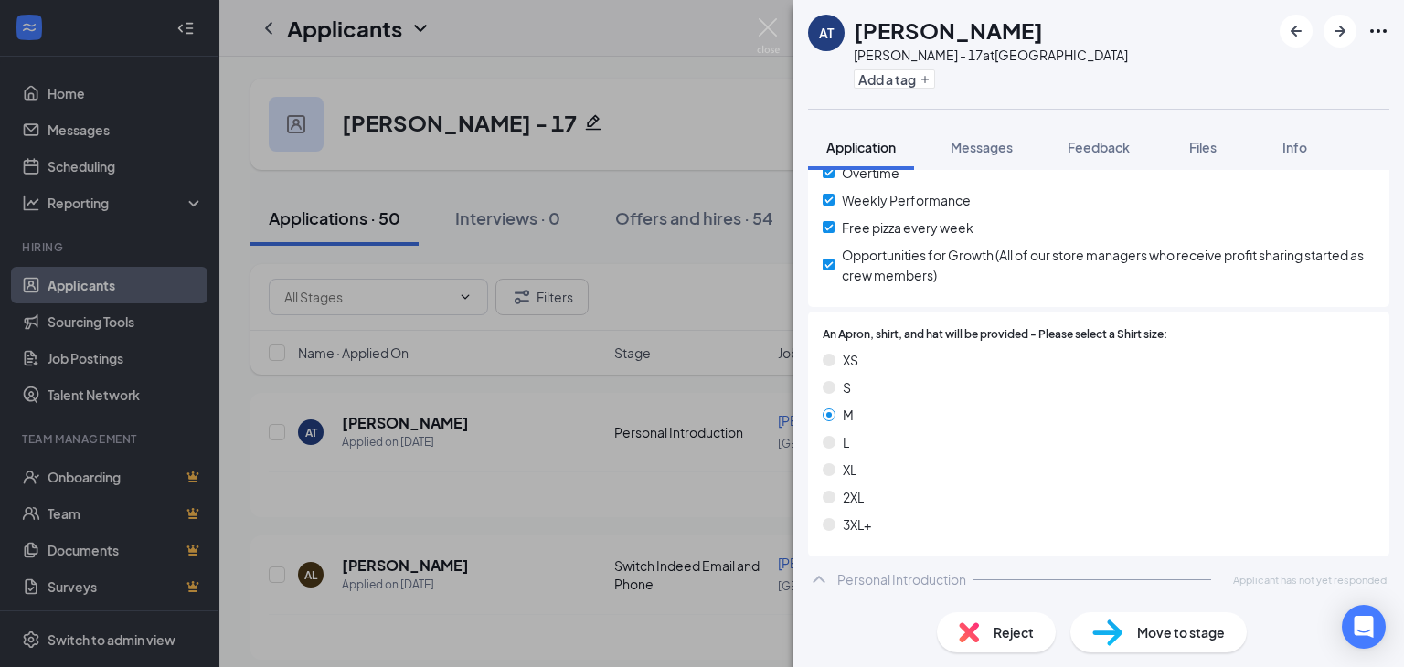
click at [760, 30] on img at bounding box center [768, 36] width 23 height 36
